Goal: Check status

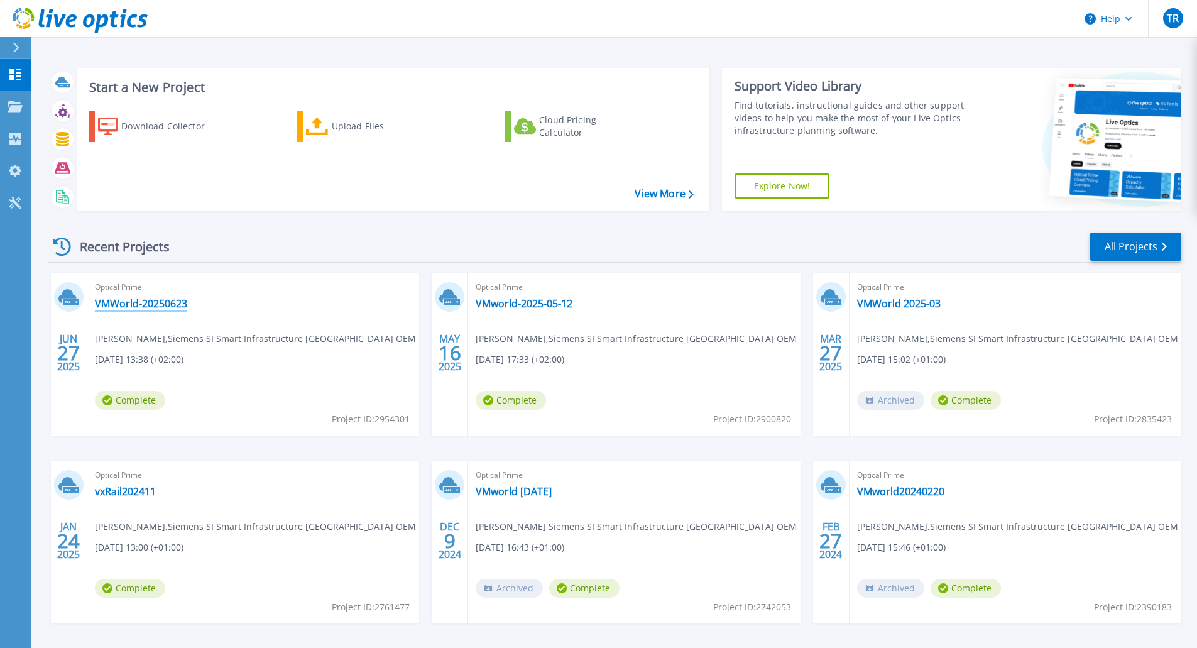
click at [143, 302] on link "VMWorld-20250623" at bounding box center [141, 303] width 92 height 13
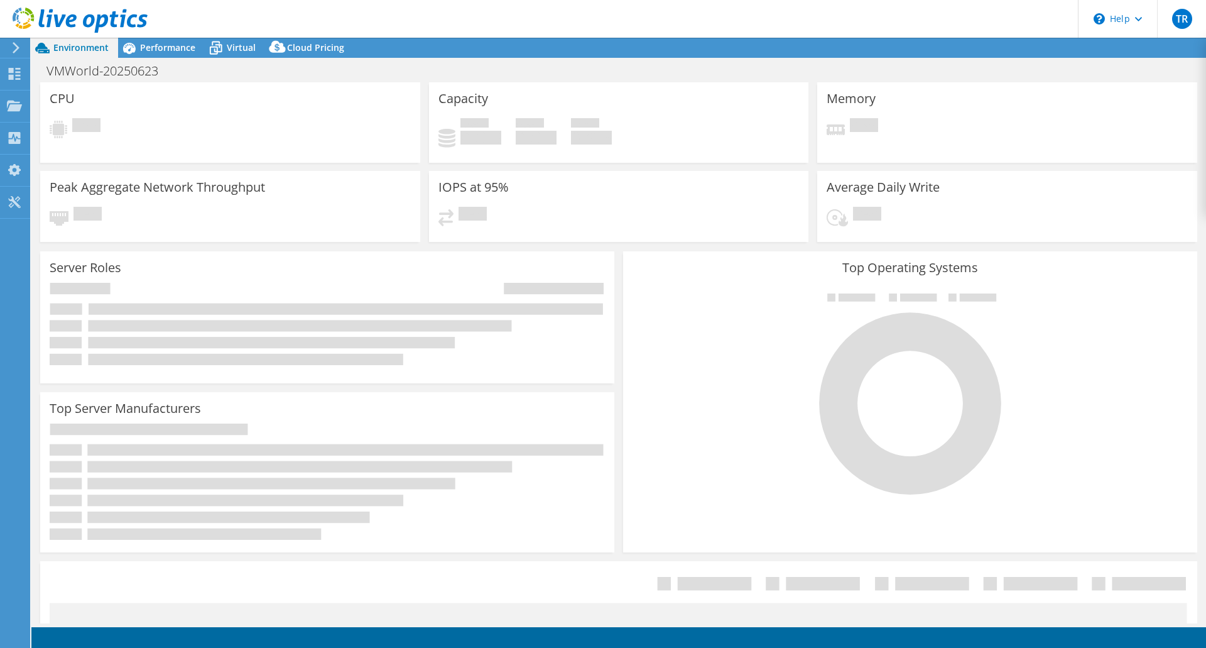
select select "EULondon"
select select "USD"
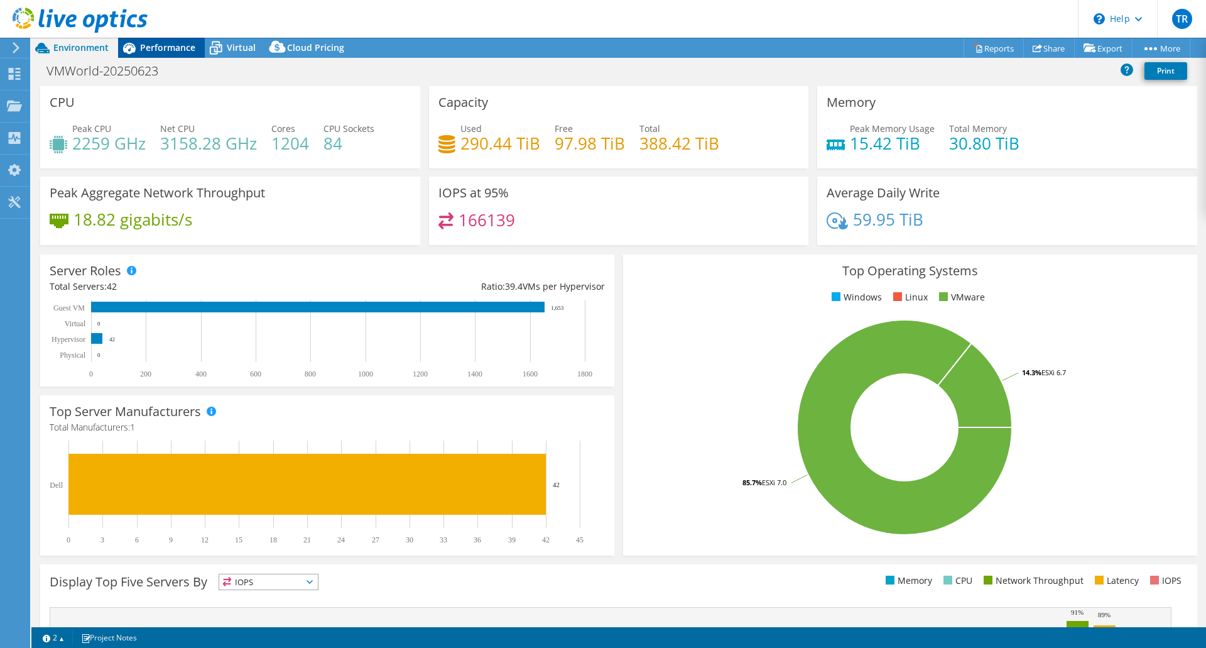
click at [152, 38] on div "Performance" at bounding box center [161, 48] width 87 height 20
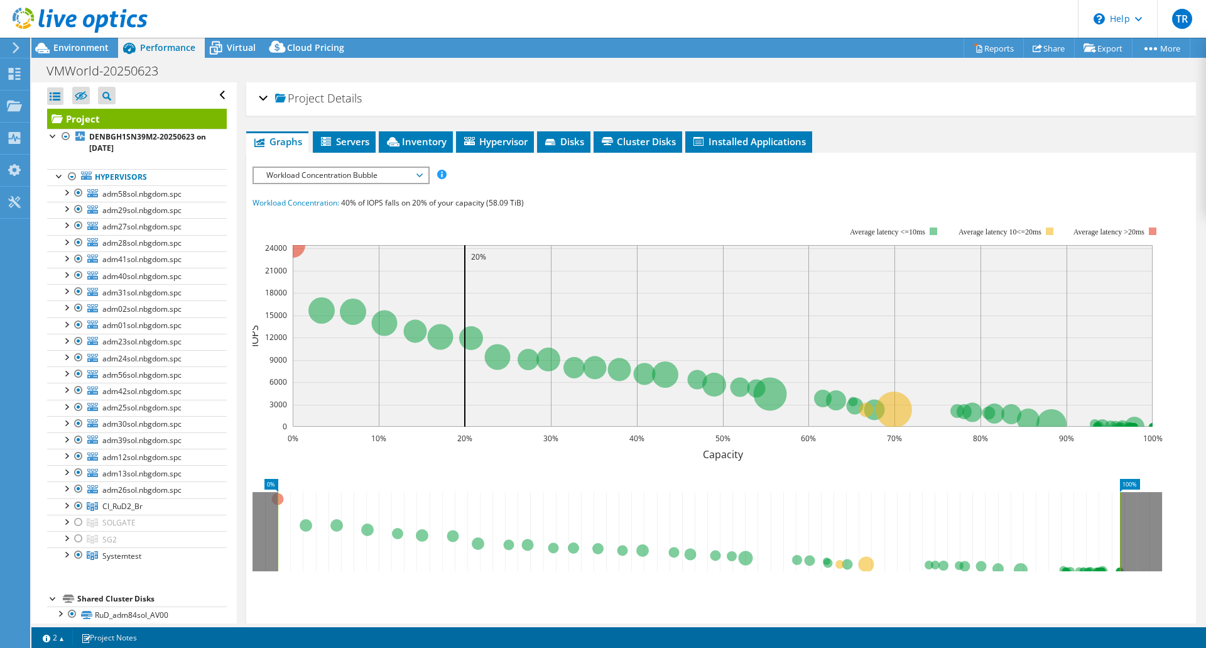
click at [329, 97] on span "Details" at bounding box center [344, 97] width 35 height 15
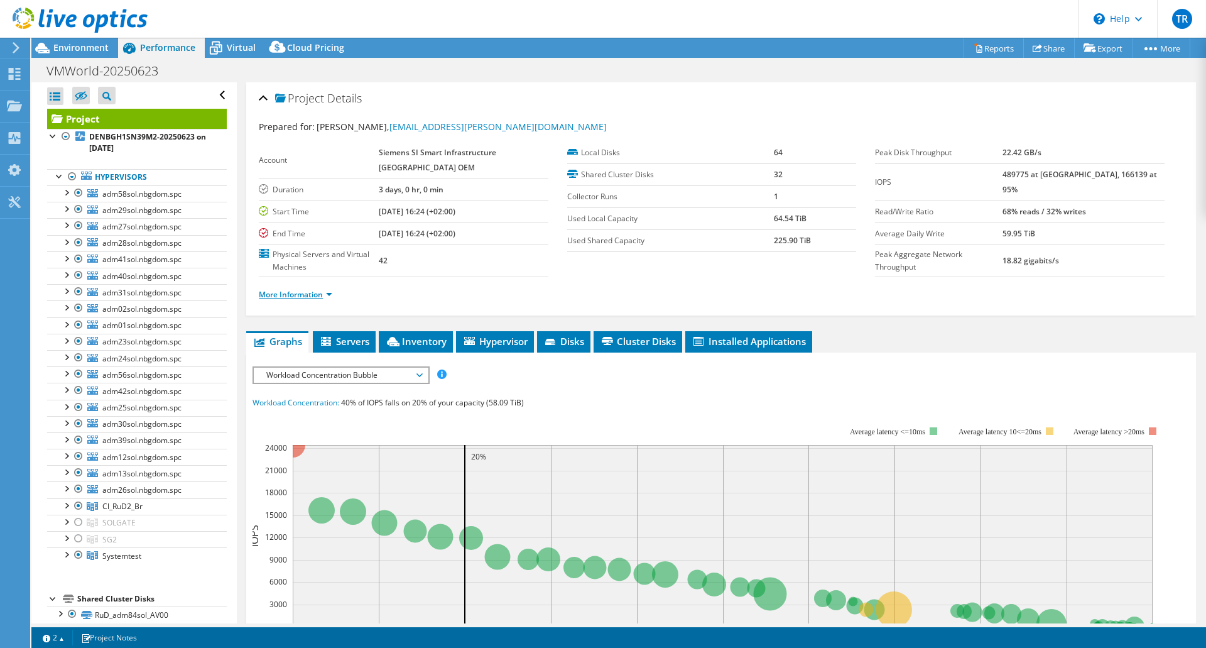
click at [297, 292] on link "More Information" at bounding box center [296, 294] width 74 height 11
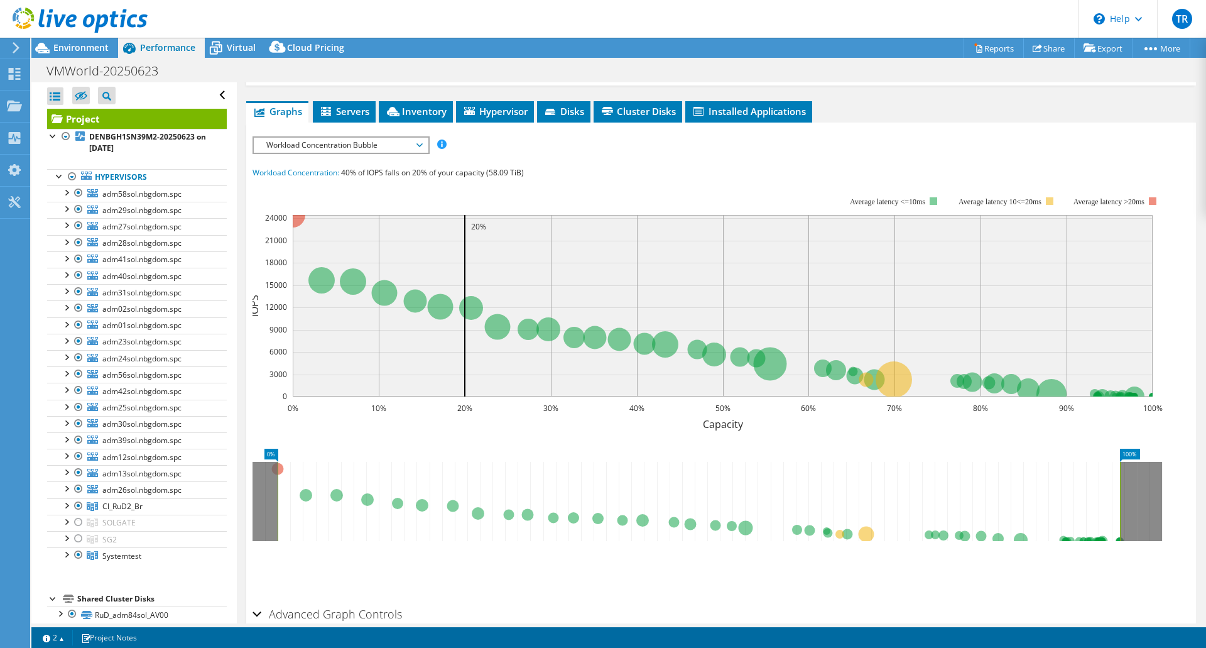
scroll to position [359, 0]
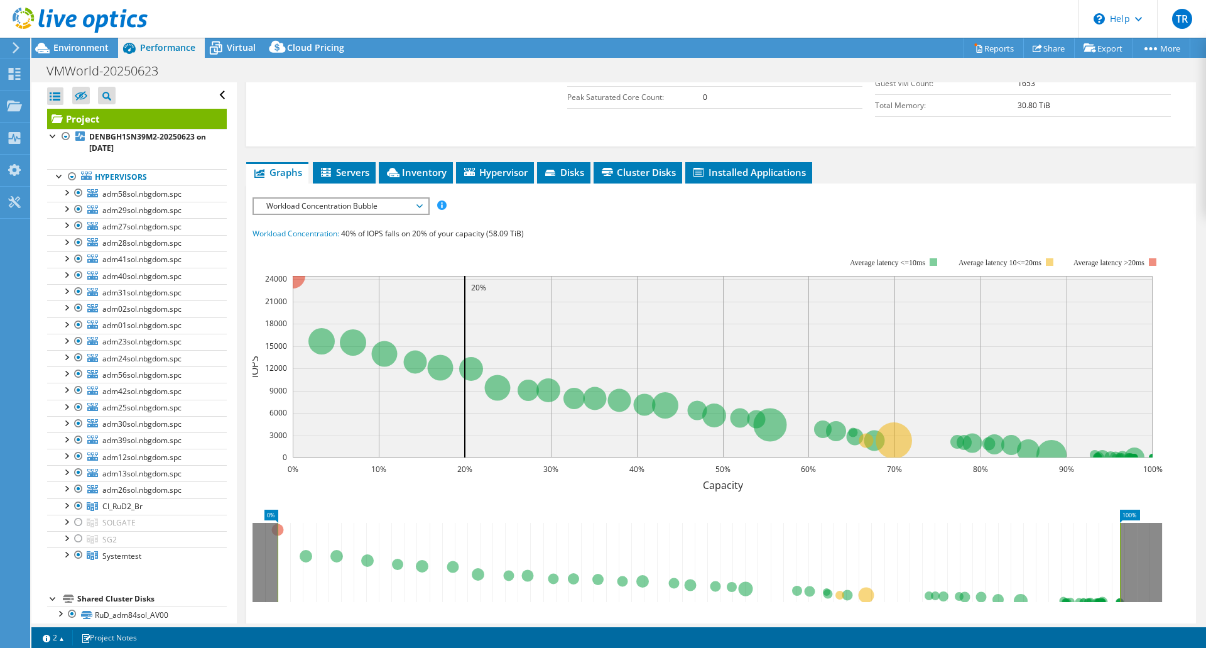
click at [349, 208] on span "Workload Concentration Bubble" at bounding box center [340, 206] width 161 height 15
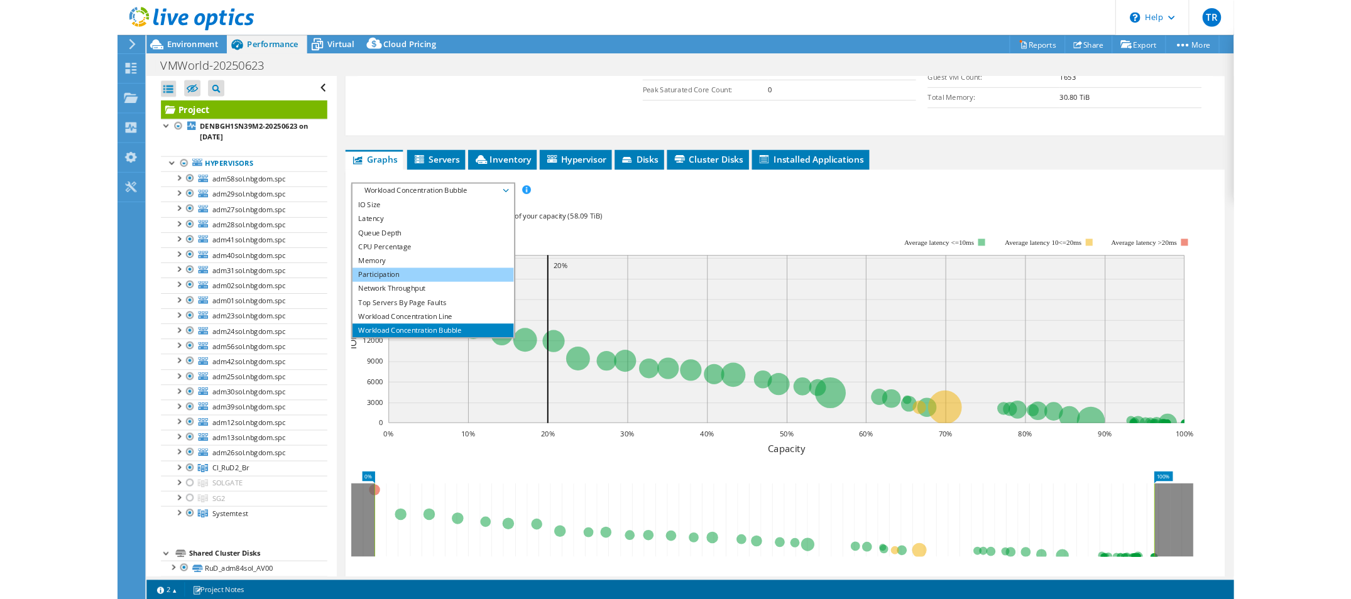
scroll to position [45, 0]
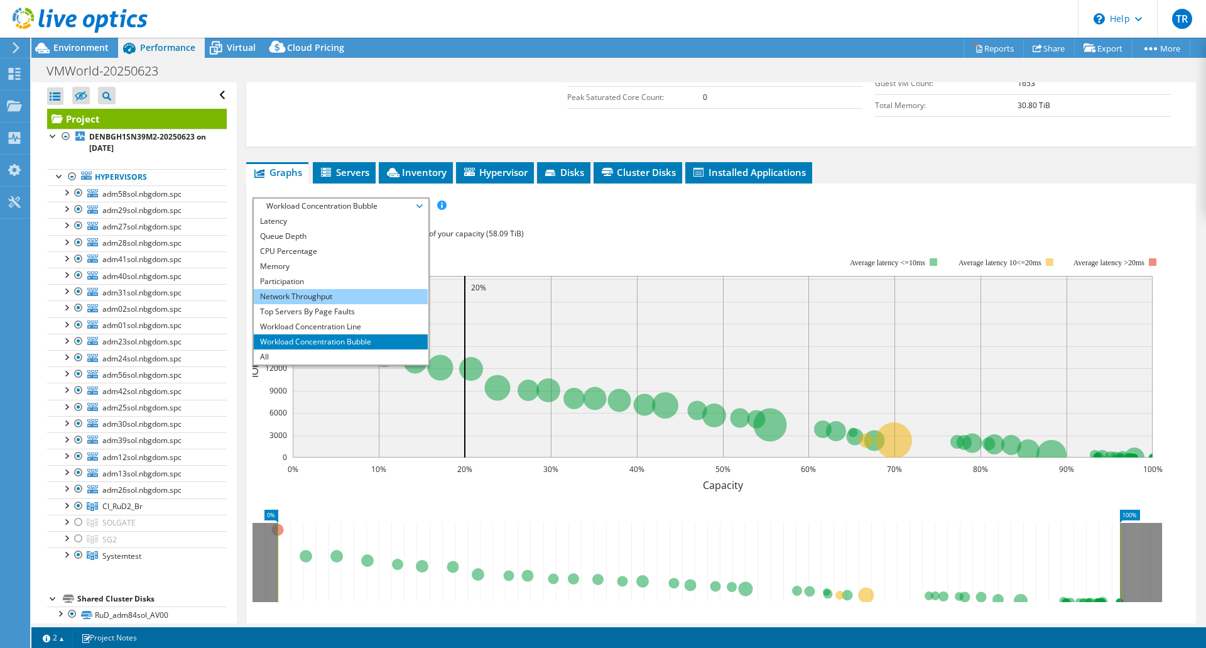
click at [329, 302] on li "Network Throughput" at bounding box center [341, 296] width 174 height 15
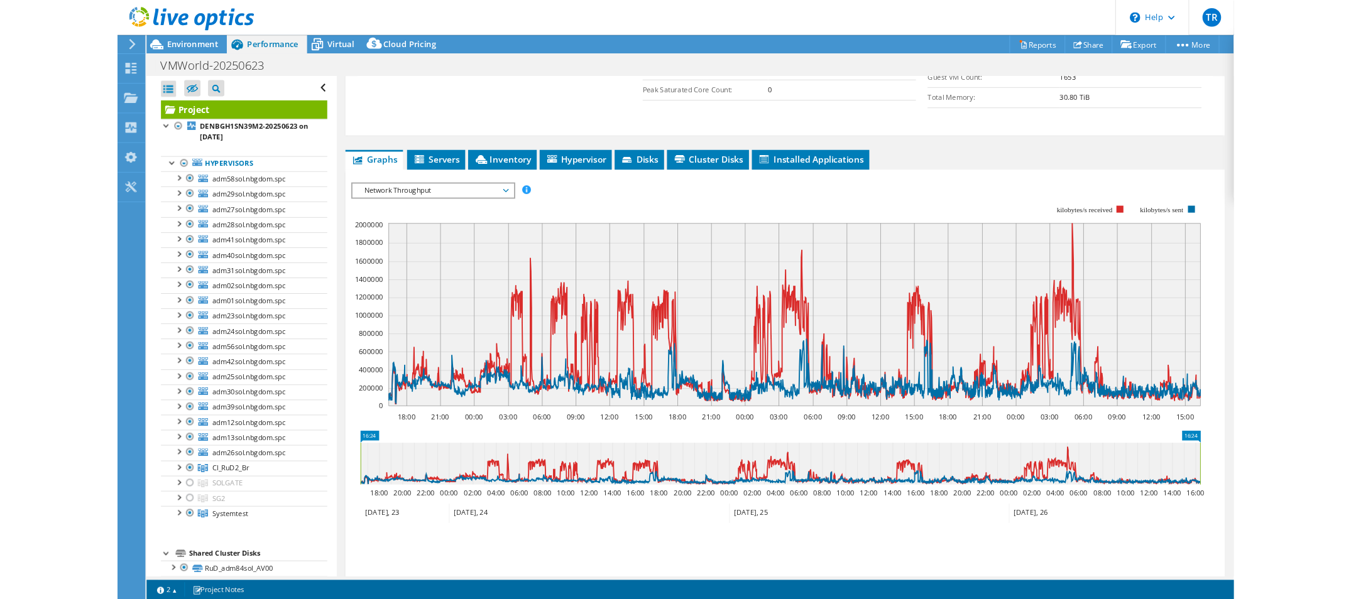
scroll to position [334, 0]
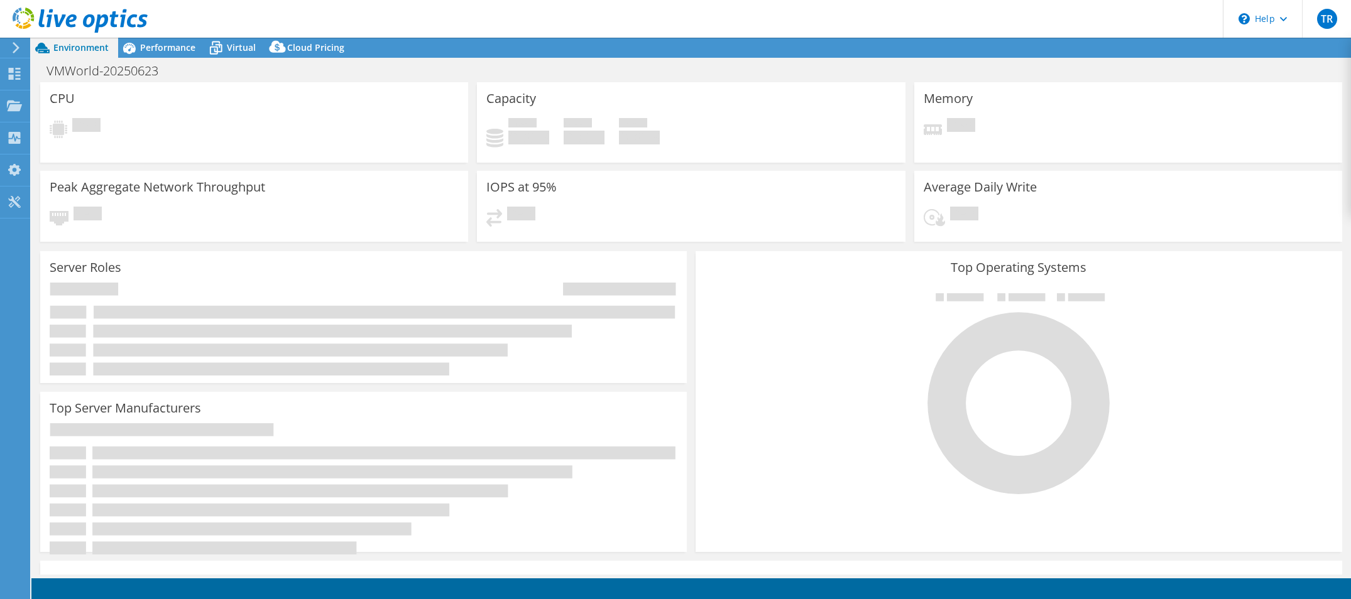
select select "EULondon"
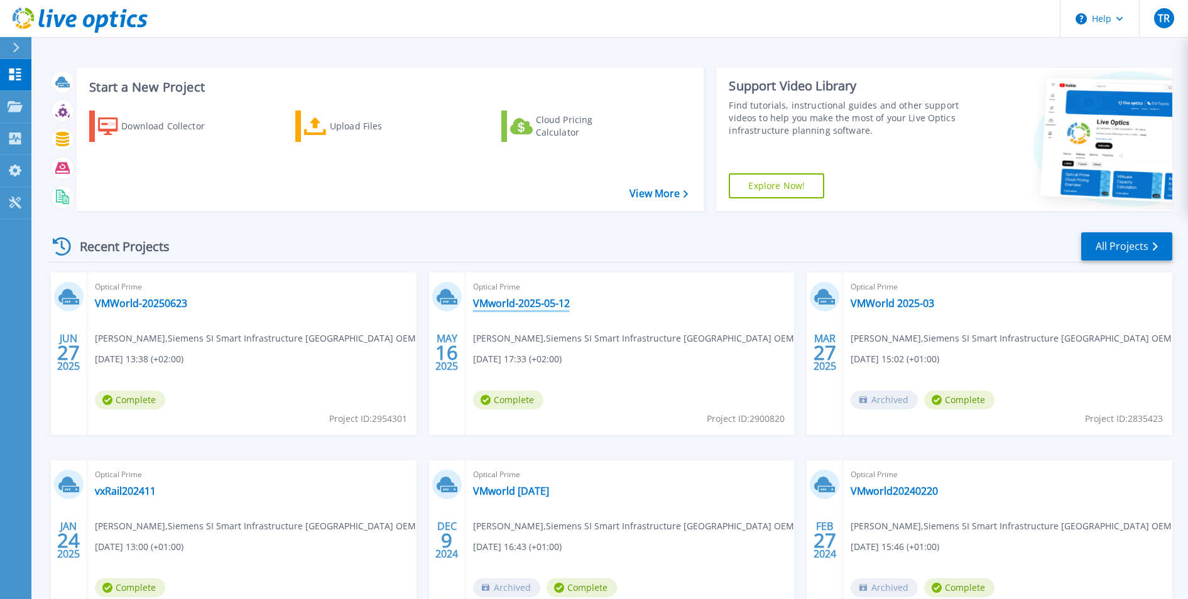
click at [493, 300] on link "VMworld-2025-05-12" at bounding box center [521, 303] width 97 height 13
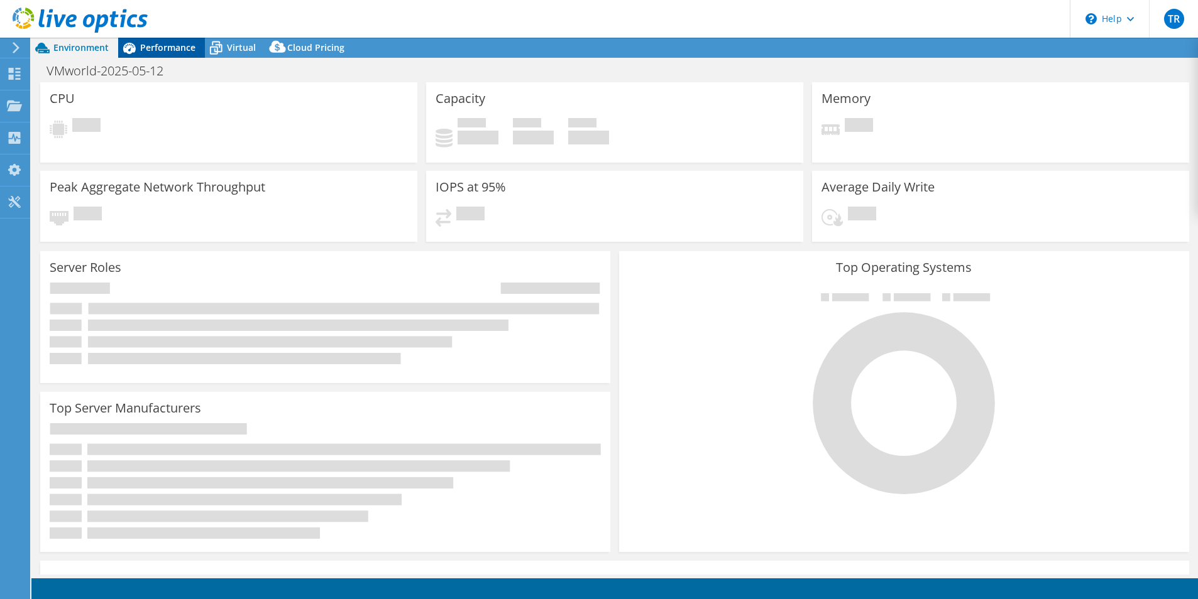
select select "USD"
click at [165, 38] on div "Performance" at bounding box center [161, 48] width 87 height 20
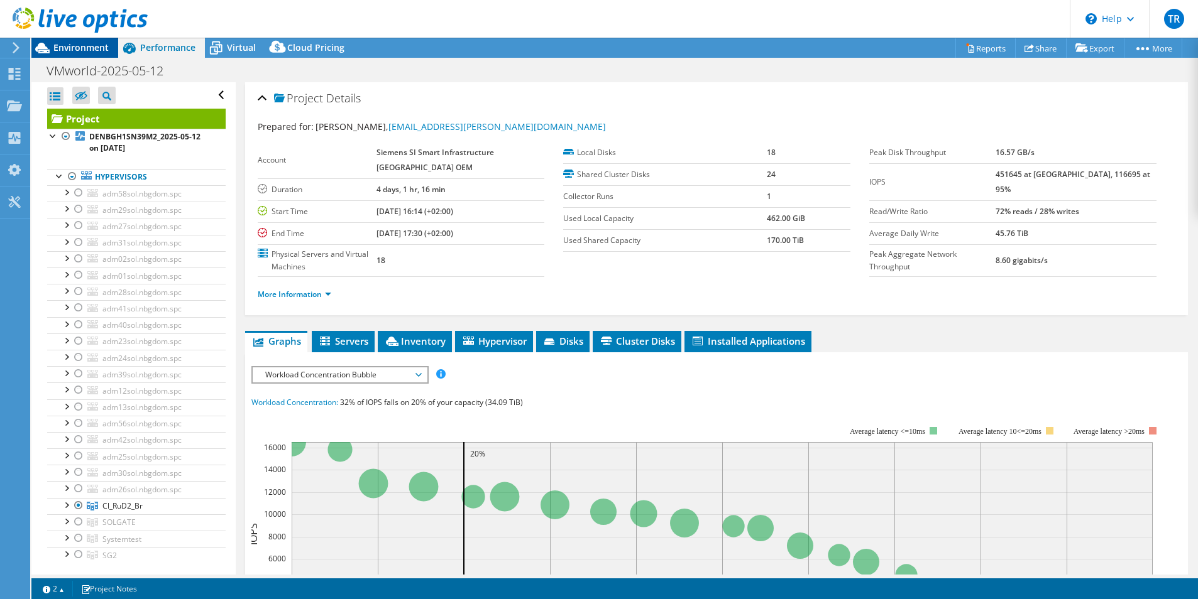
click at [74, 44] on span "Environment" at bounding box center [80, 47] width 55 height 12
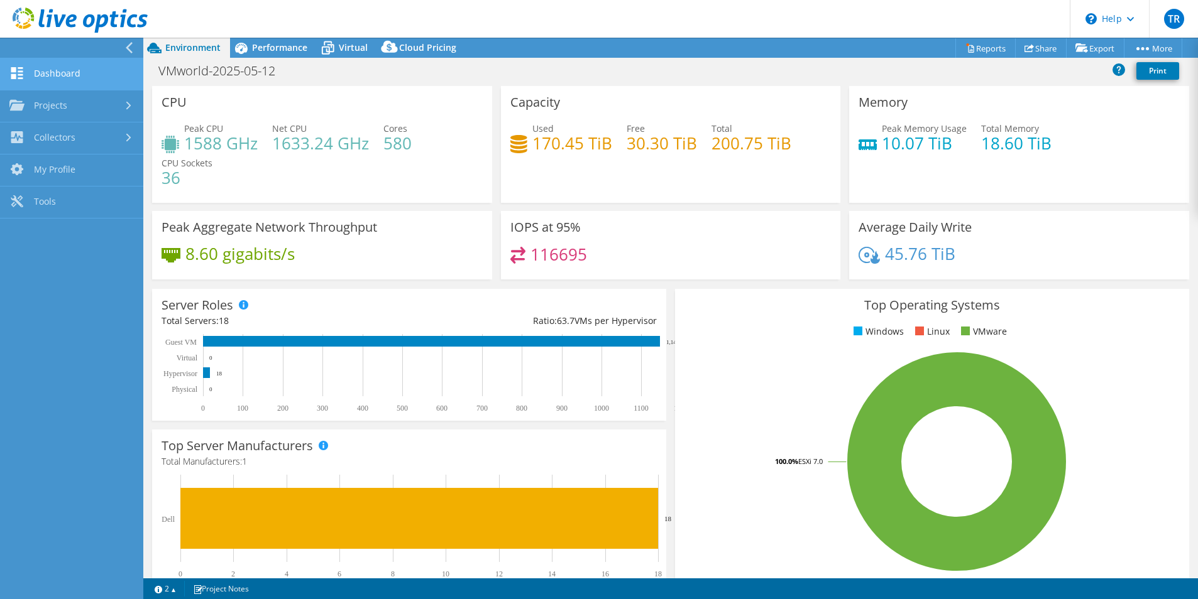
click at [42, 78] on link "Dashboard" at bounding box center [71, 74] width 143 height 32
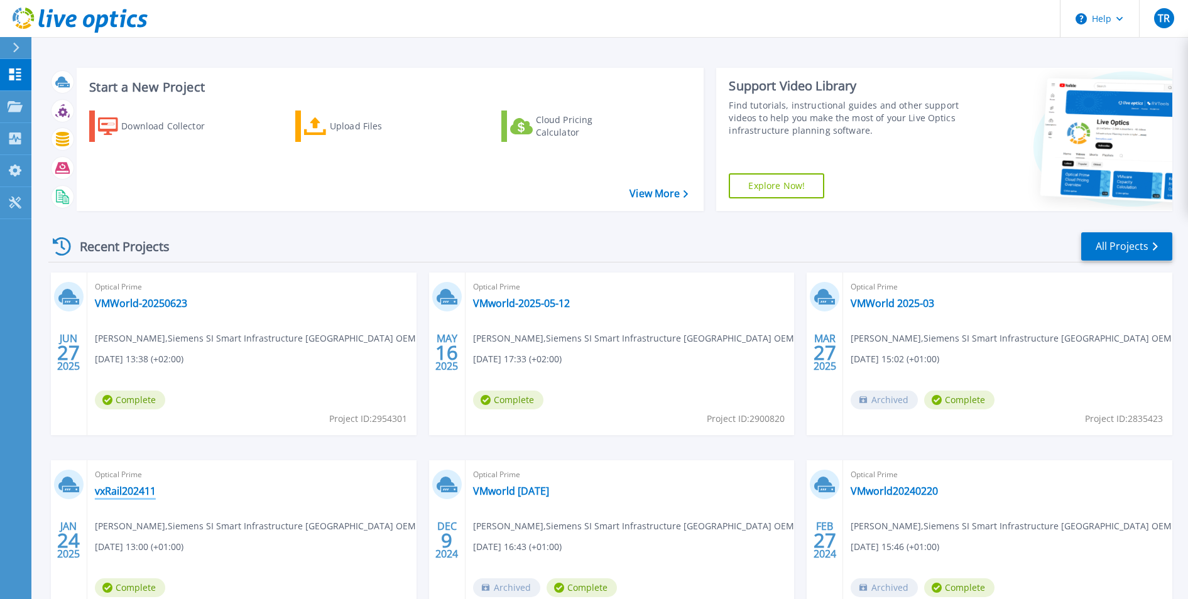
click at [145, 491] on link "vxRail202411" at bounding box center [125, 491] width 61 height 13
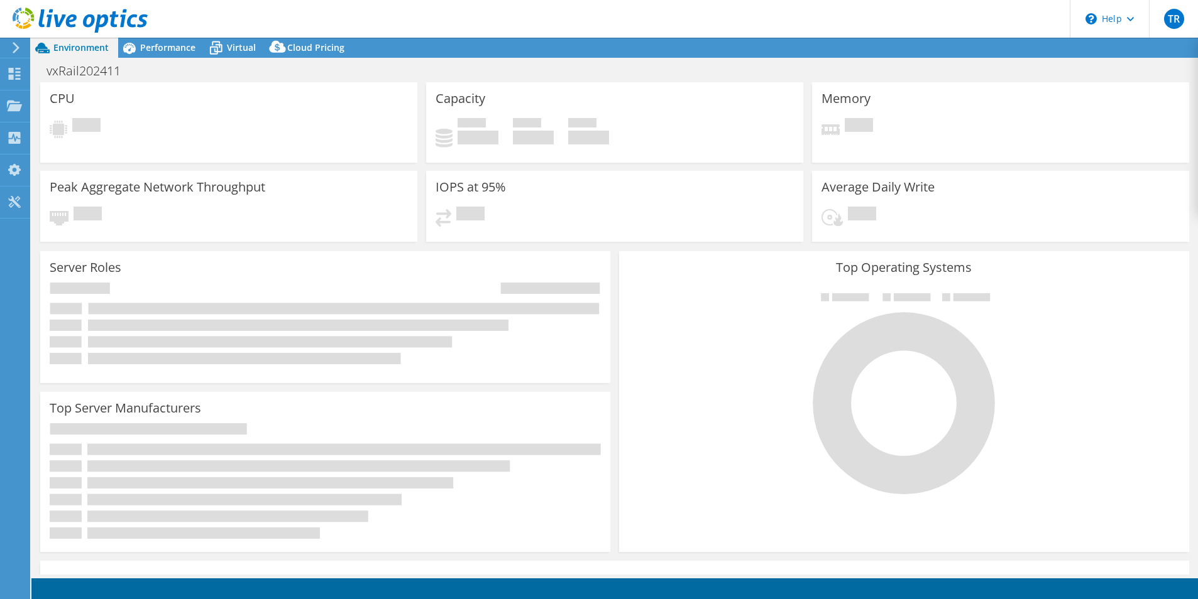
select select "USD"
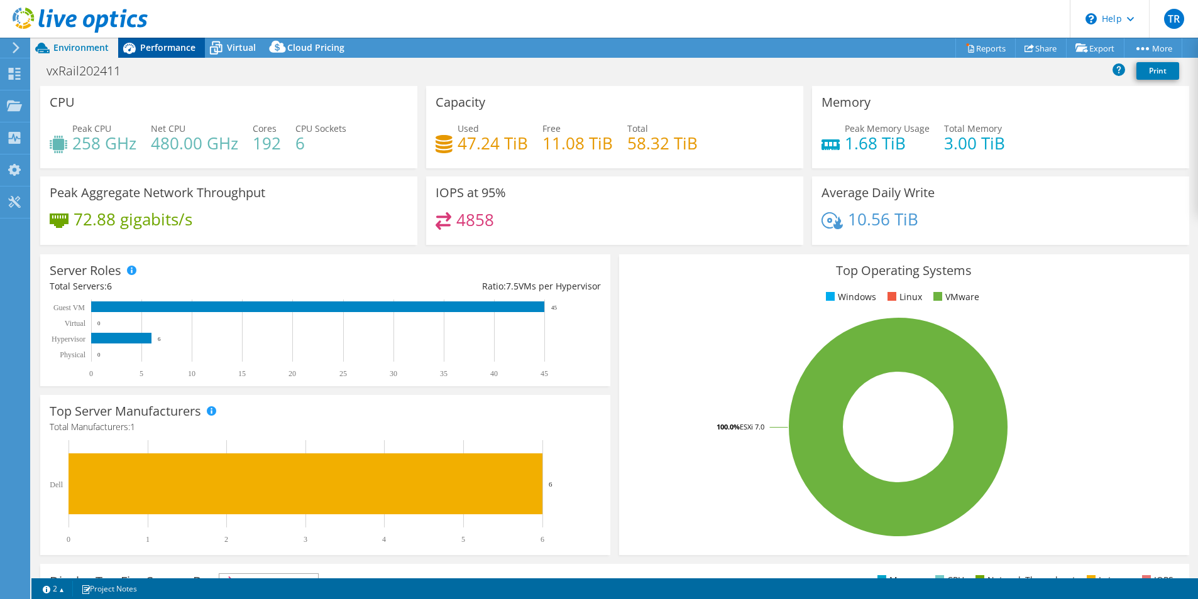
click at [148, 50] on span "Performance" at bounding box center [167, 47] width 55 height 12
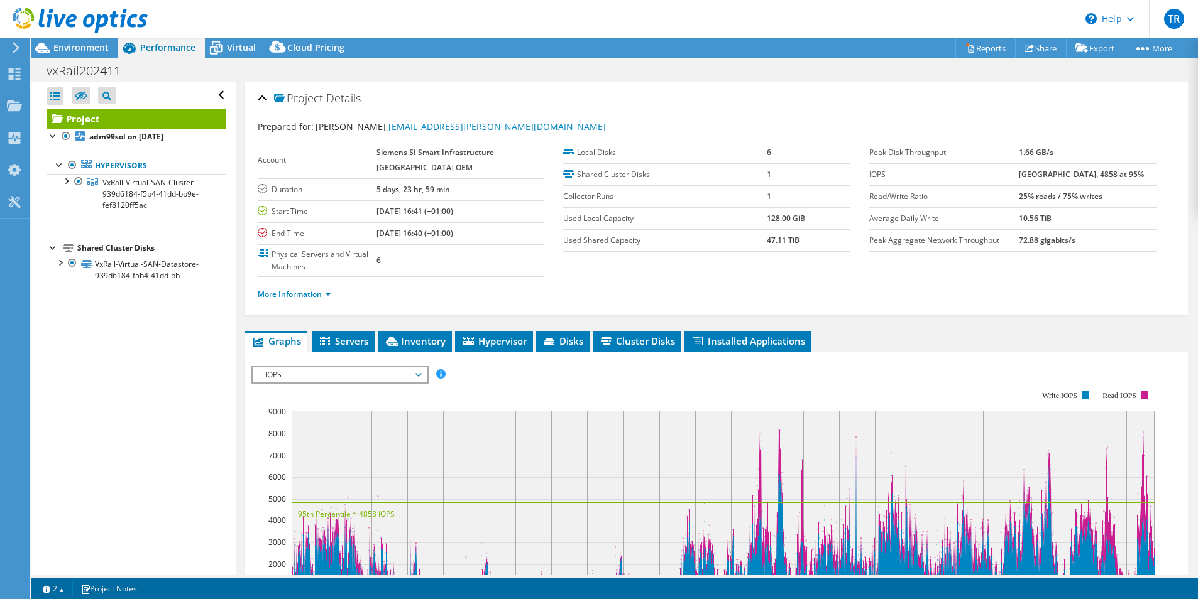
click at [334, 374] on span "IOPS" at bounding box center [339, 375] width 161 height 15
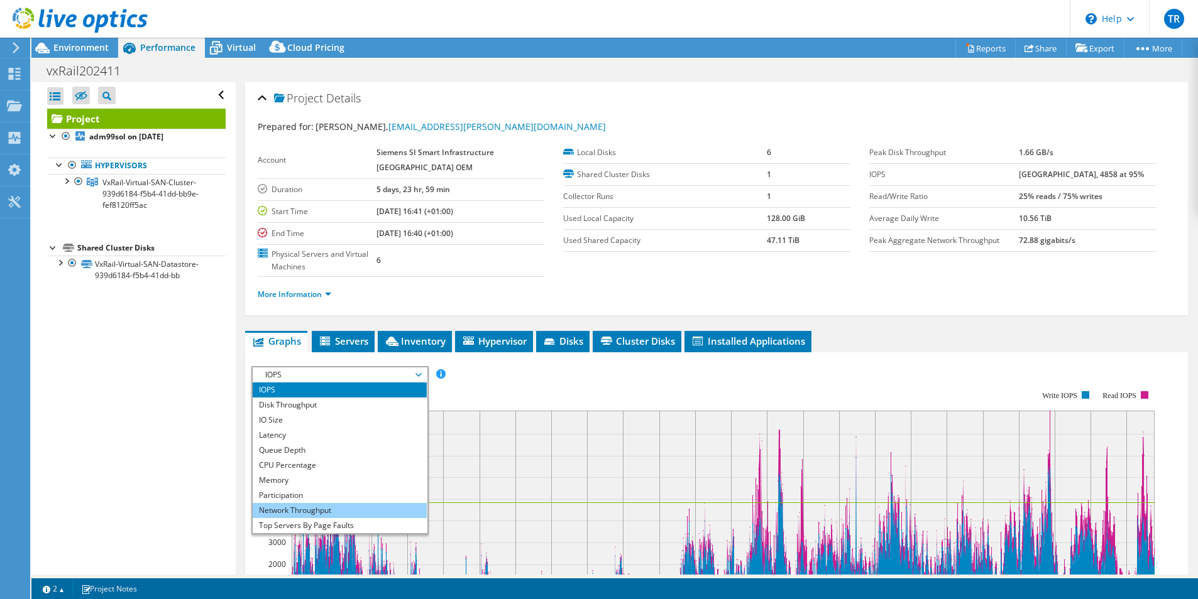
click at [312, 505] on li "Network Throughput" at bounding box center [340, 510] width 174 height 15
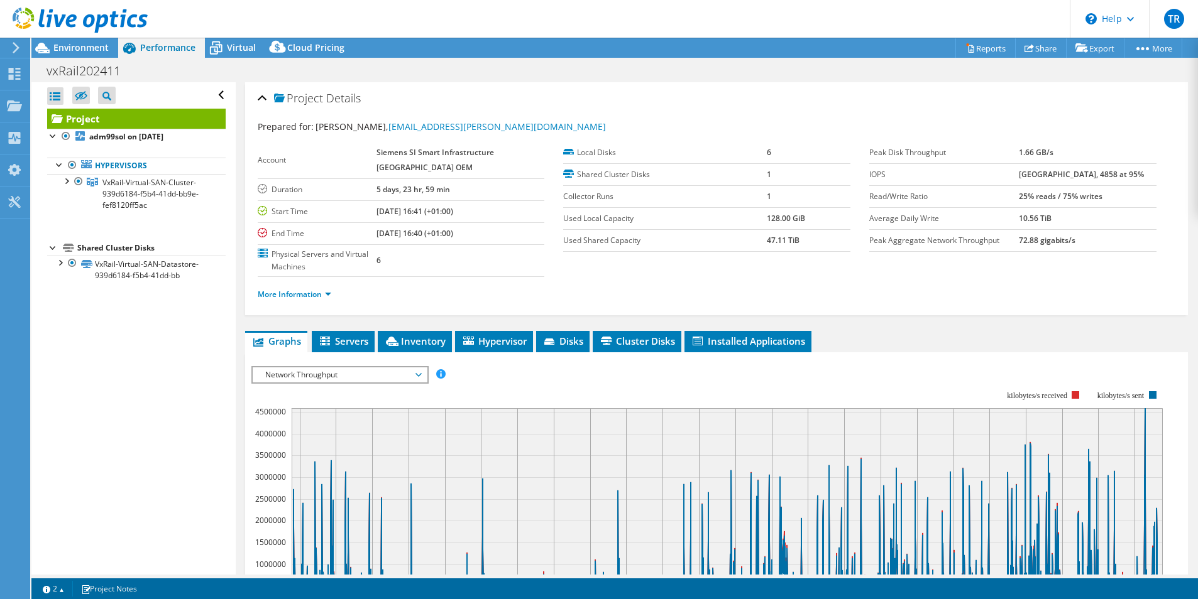
click at [249, 383] on section "IOPS Disk Throughput IO Size Latency Queue Depth CPU Percentage Memory Page Fau…" at bounding box center [716, 606] width 942 height 508
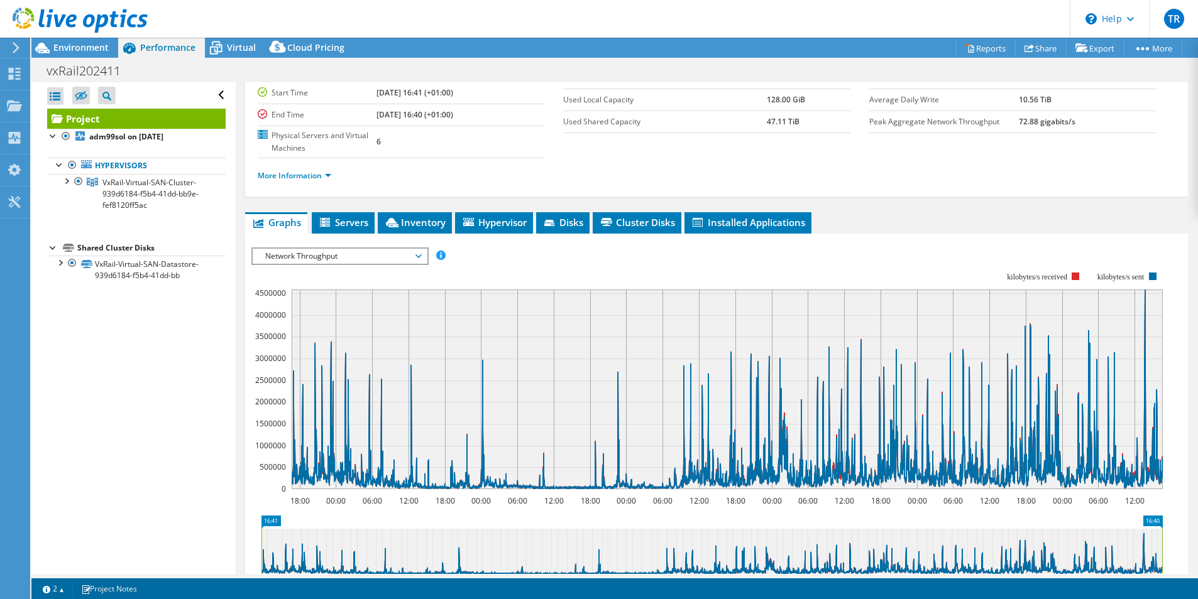
scroll to position [182, 0]
